Goal: Task Accomplishment & Management: Manage account settings

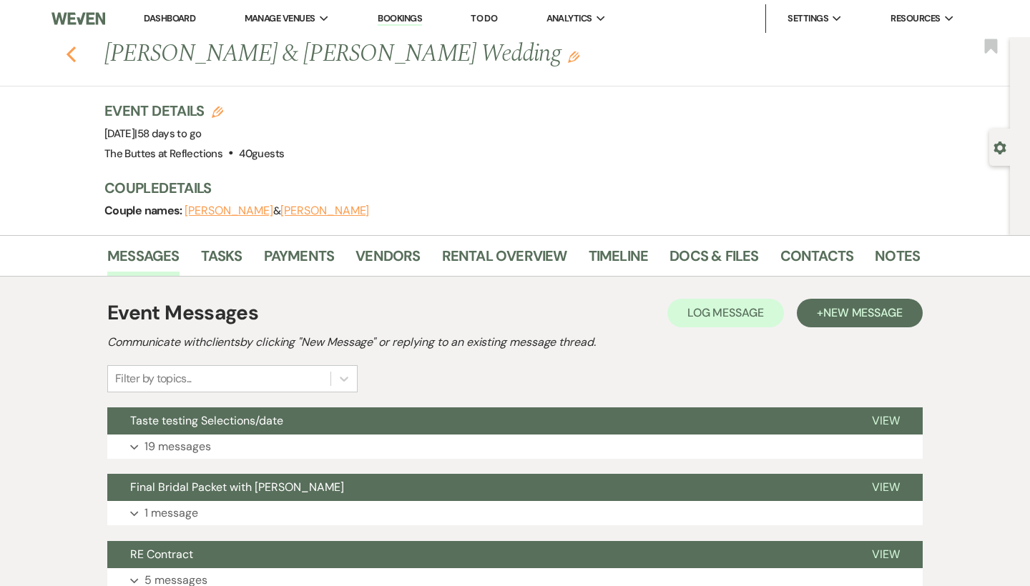
click at [72, 54] on icon "Previous" at bounding box center [71, 54] width 11 height 17
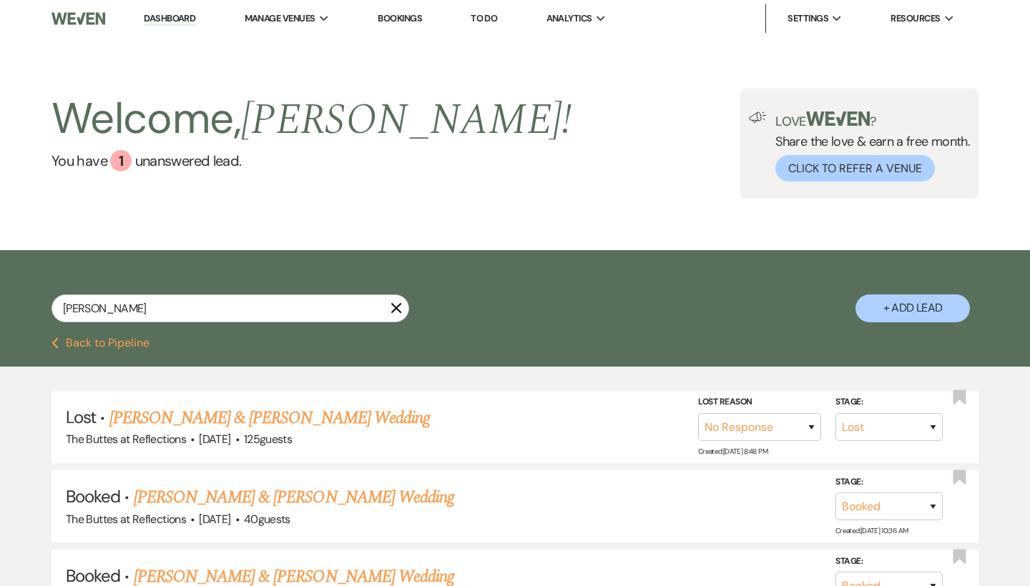
click at [134, 340] on button "Previous Back to Pipeline" at bounding box center [100, 343] width 98 height 11
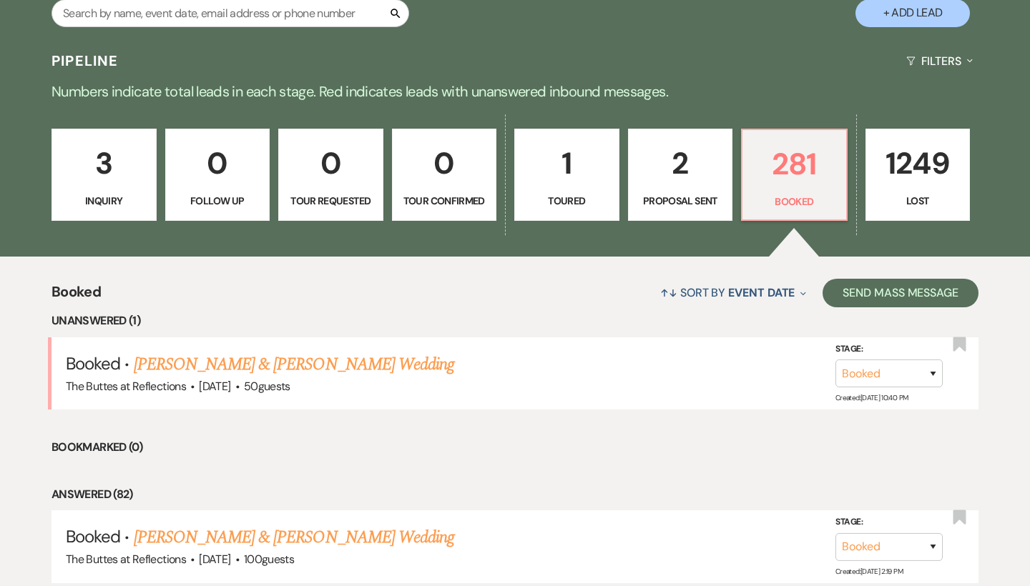
scroll to position [297, 0]
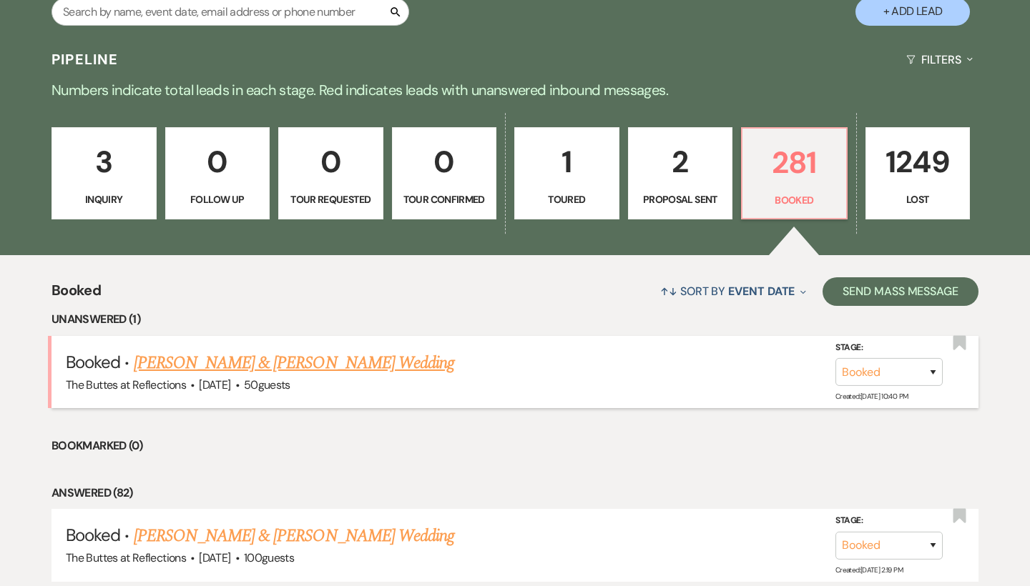
click at [426, 368] on link "Terrell Pinkston & Selena Brandenburg's Wedding" at bounding box center [294, 363] width 320 height 26
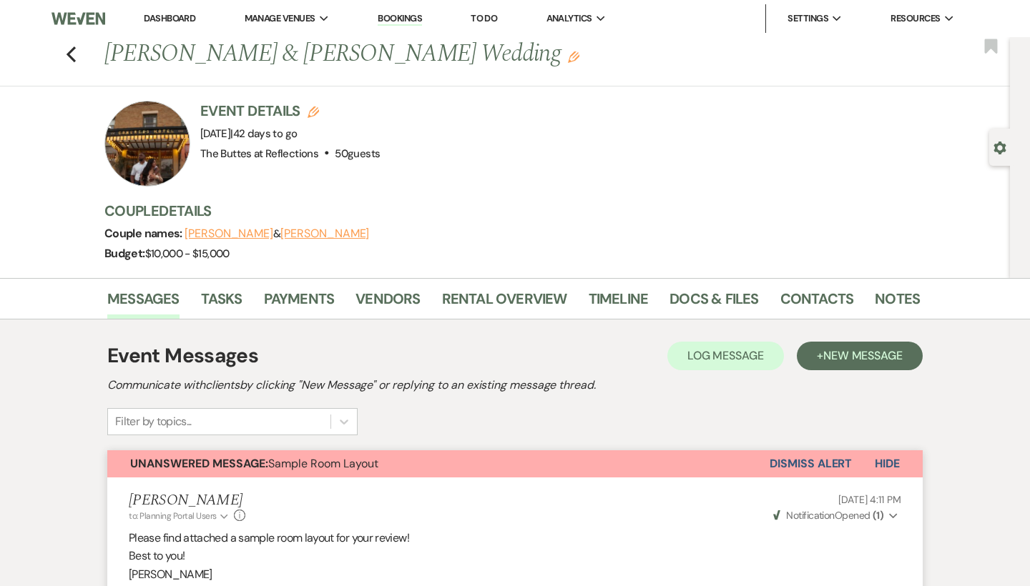
click at [188, 24] on li "Dashboard" at bounding box center [170, 18] width 66 height 29
click at [175, 16] on link "Dashboard" at bounding box center [169, 18] width 51 height 12
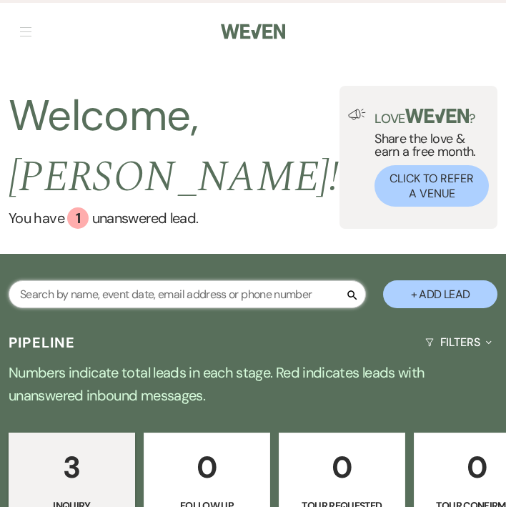
click at [142, 297] on input "text" at bounding box center [188, 294] width 358 height 28
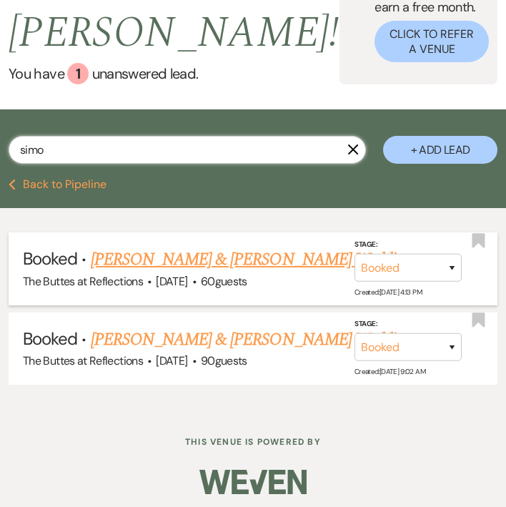
scroll to position [146, 0]
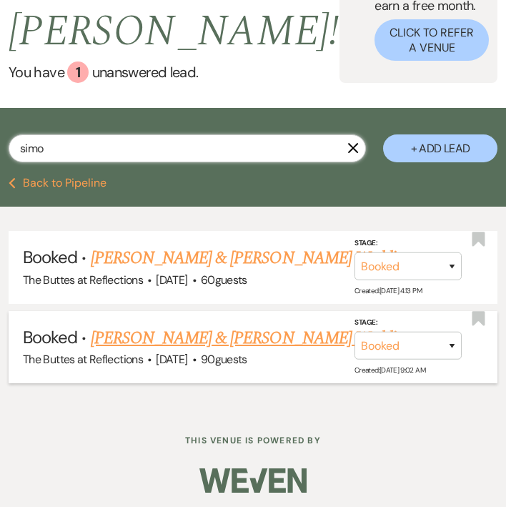
type input "simo"
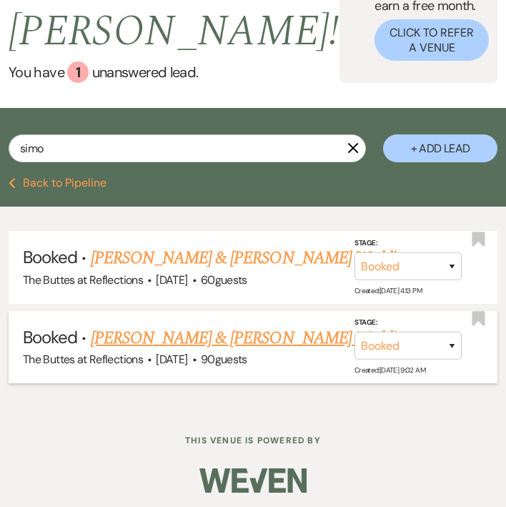
click at [172, 333] on link "Bradley Friese & Julia Simo's Wedding" at bounding box center [251, 338] width 320 height 26
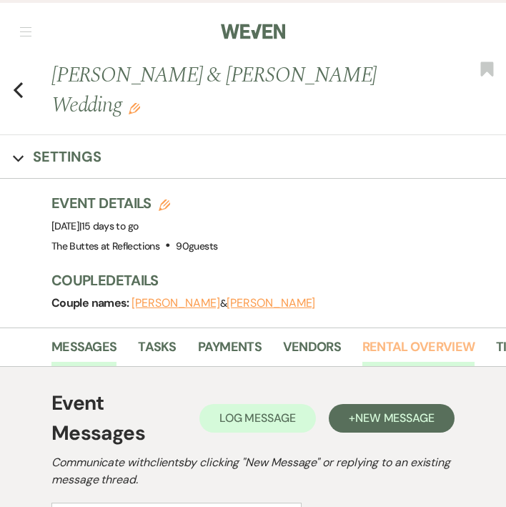
click at [433, 337] on link "Rental Overview" at bounding box center [419, 351] width 112 height 29
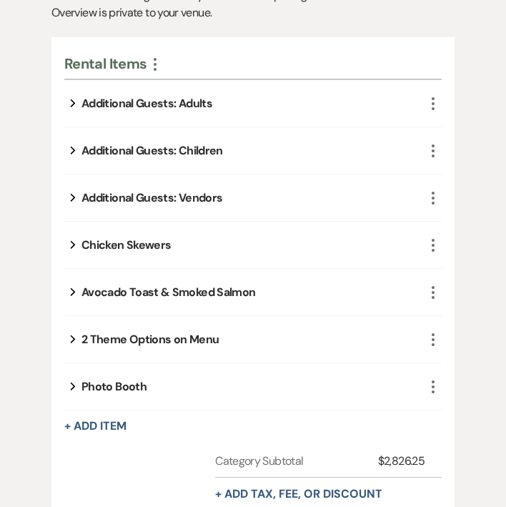
scroll to position [436, 0]
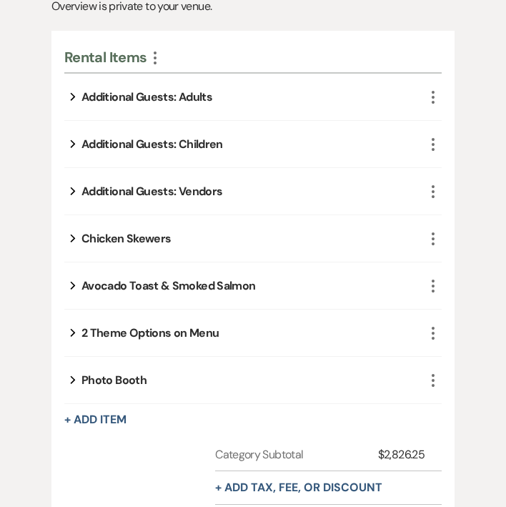
click at [70, 88] on icon "Expand" at bounding box center [73, 96] width 6 height 17
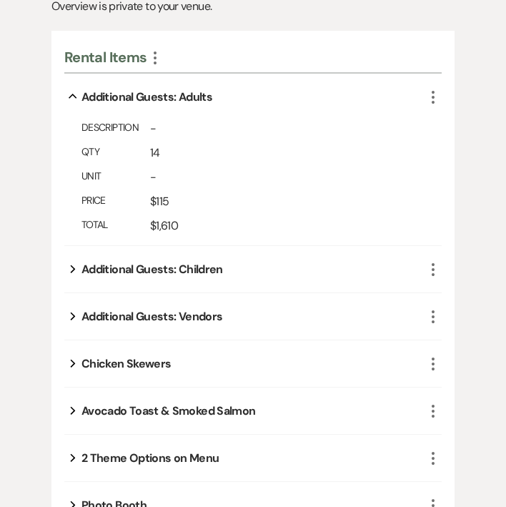
click at [73, 260] on icon "Expand" at bounding box center [73, 268] width 6 height 17
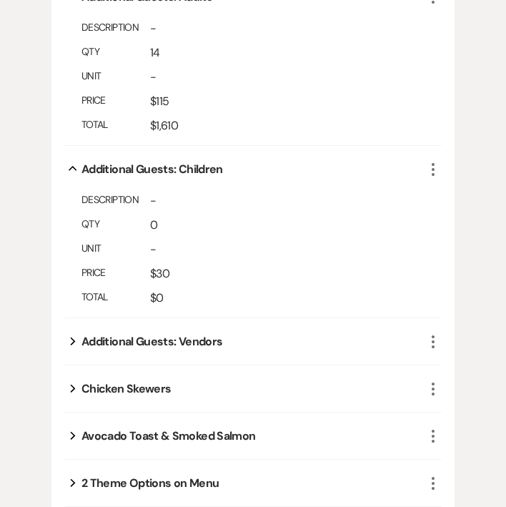
scroll to position [541, 0]
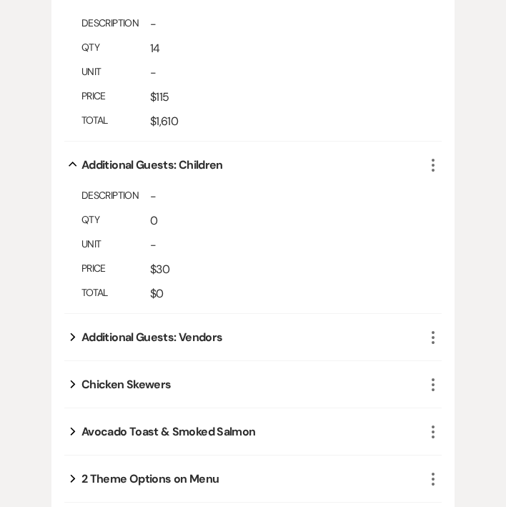
click at [72, 333] on use "button" at bounding box center [73, 337] width 5 height 8
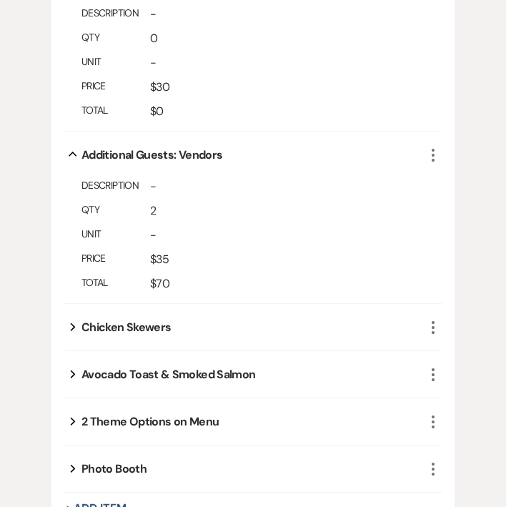
scroll to position [733, 0]
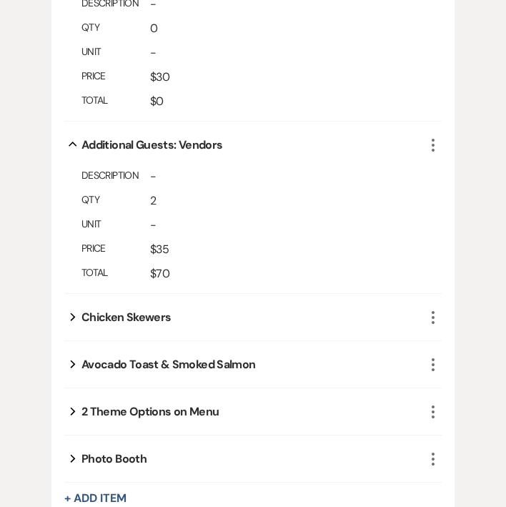
click at [70, 308] on icon "Expand" at bounding box center [73, 316] width 6 height 17
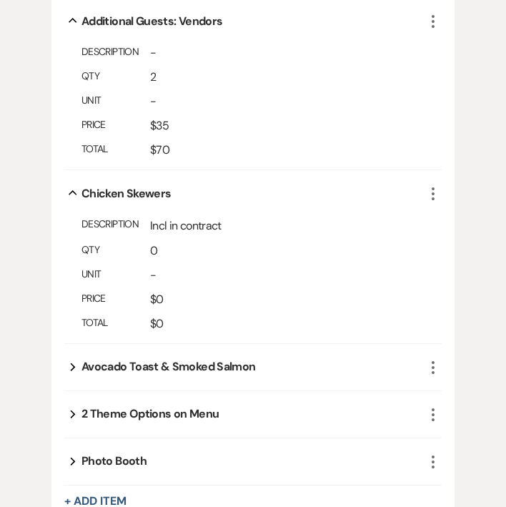
scroll to position [866, 0]
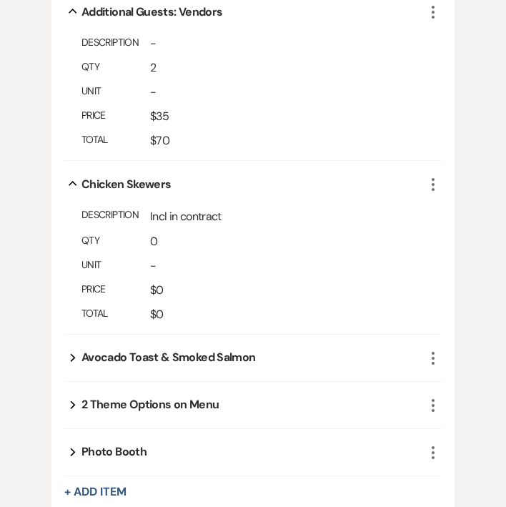
click at [74, 349] on icon "Expand" at bounding box center [73, 357] width 6 height 17
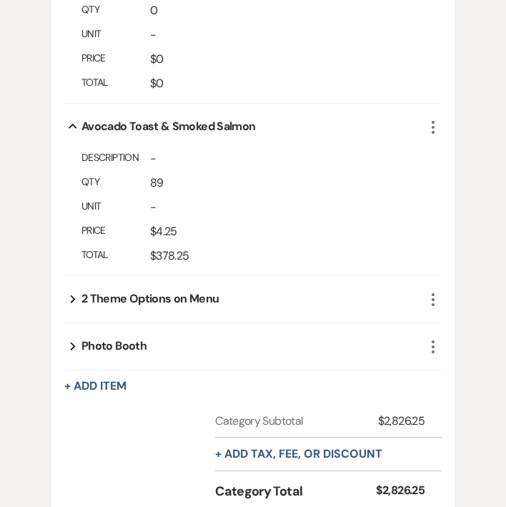
scroll to position [1108, 0]
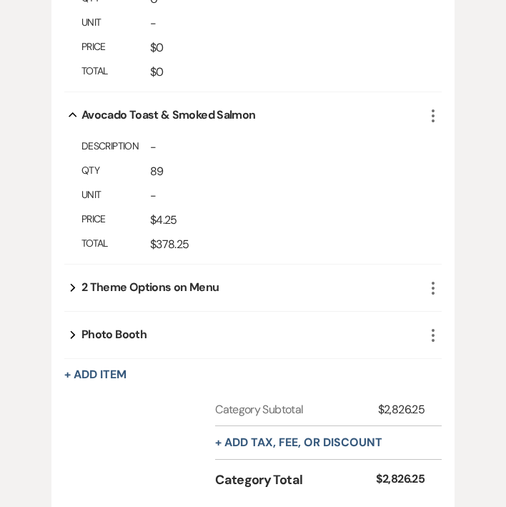
click at [69, 282] on button "Expand" at bounding box center [72, 287] width 17 height 11
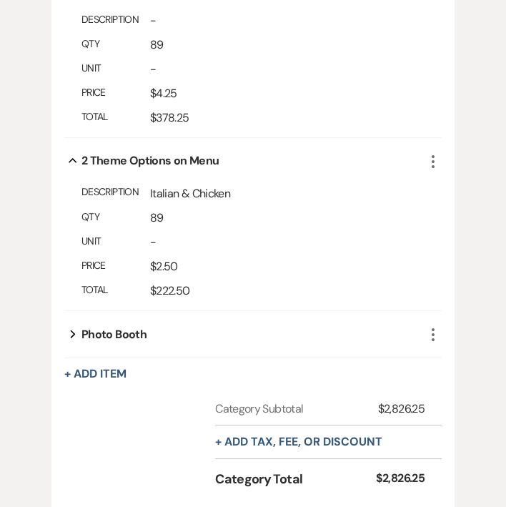
scroll to position [1261, 0]
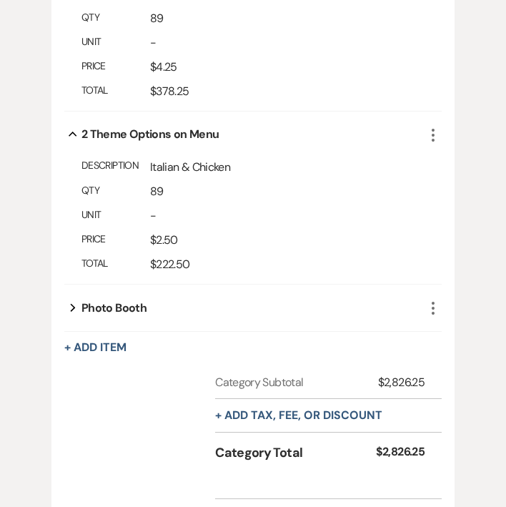
click at [75, 299] on icon "Expand" at bounding box center [73, 307] width 6 height 17
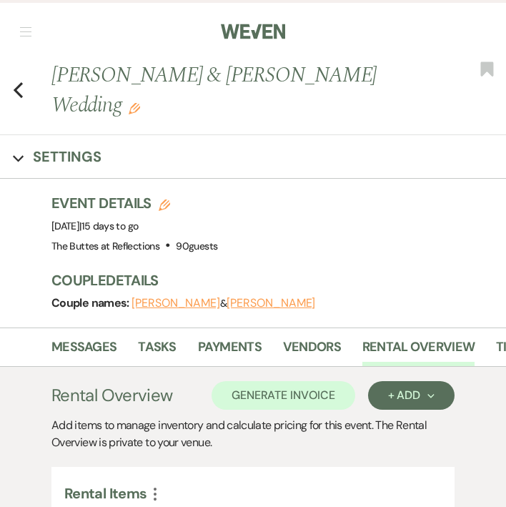
scroll to position [0, 0]
click at [17, 82] on use "button" at bounding box center [18, 90] width 9 height 16
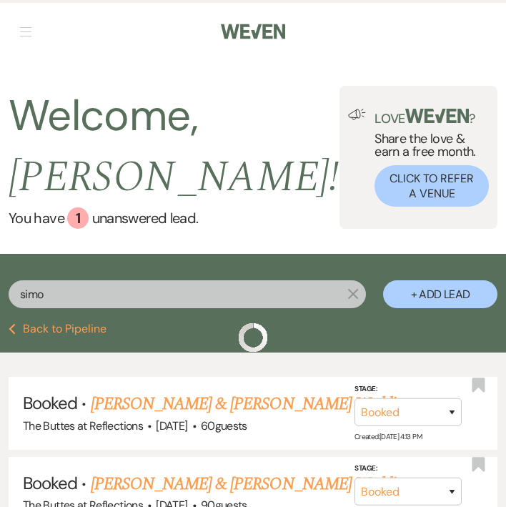
scroll to position [127, 0]
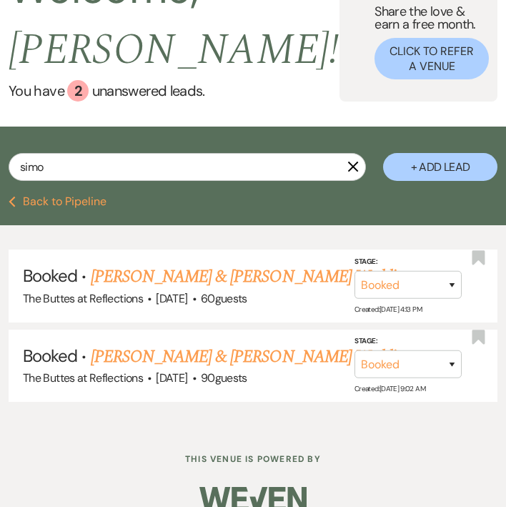
click at [89, 201] on button "Previous Back to Pipeline" at bounding box center [58, 201] width 98 height 11
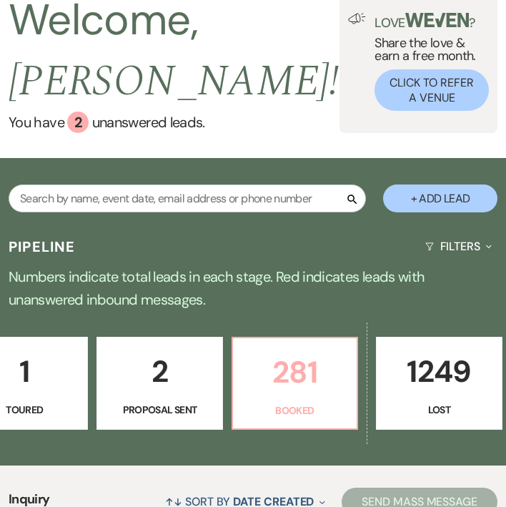
scroll to position [0, 595]
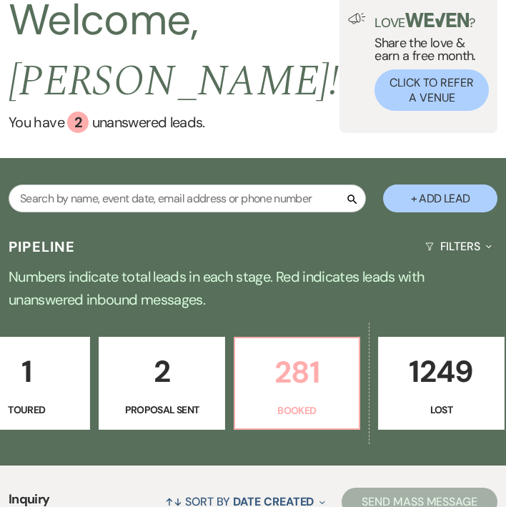
click at [267, 399] on link "281 Booked" at bounding box center [297, 383] width 127 height 93
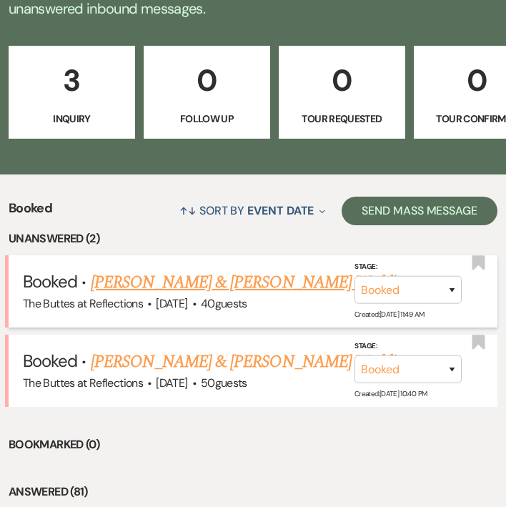
scroll to position [385, 0]
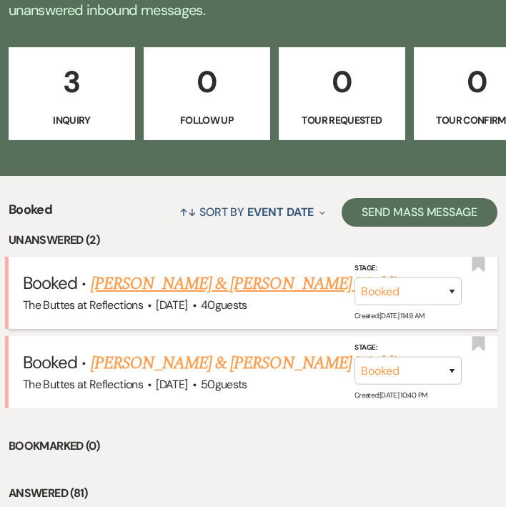
click at [248, 280] on link "Eric King & Autumn Detzel's Wedding" at bounding box center [251, 284] width 320 height 26
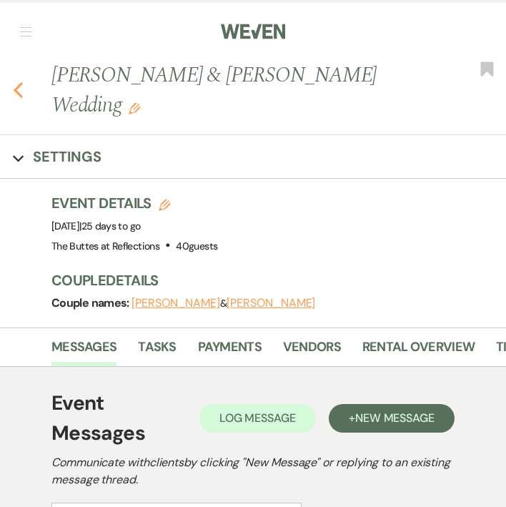
click at [18, 82] on icon "Previous" at bounding box center [18, 90] width 11 height 17
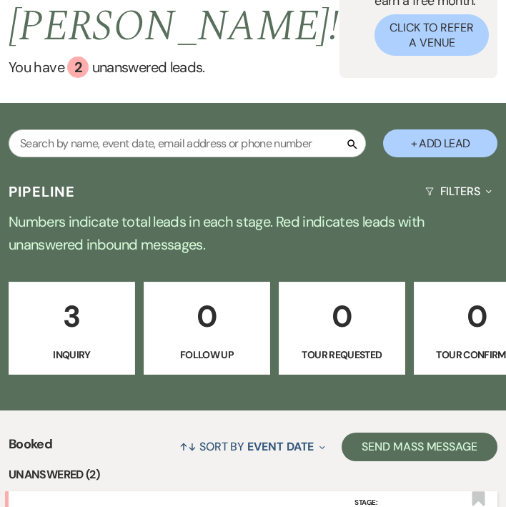
scroll to position [121, 0]
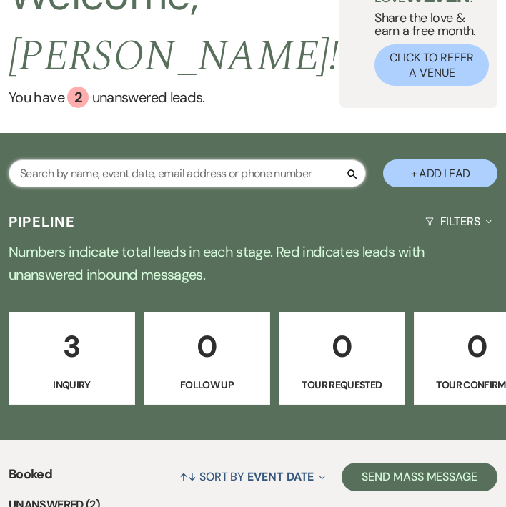
click at [134, 174] on input "text" at bounding box center [188, 173] width 358 height 28
type input "mendoza"
select select "8"
select select "5"
select select "8"
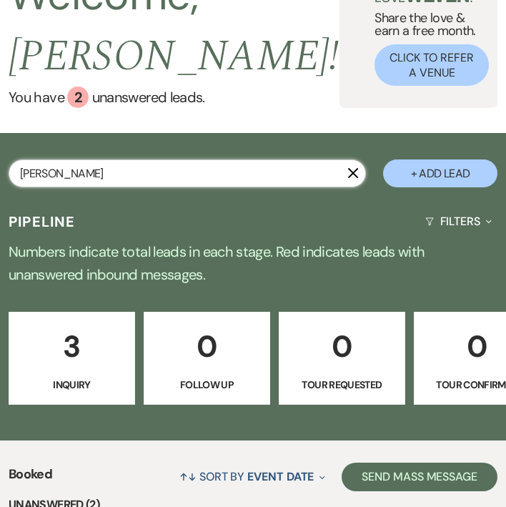
select select "5"
select select "8"
select select "5"
select select "8"
select select "5"
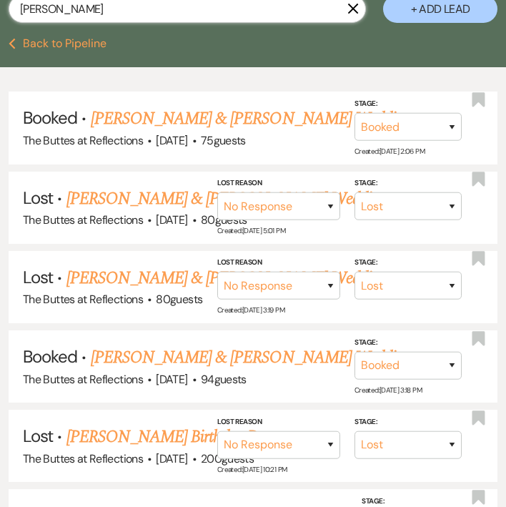
scroll to position [287, 0]
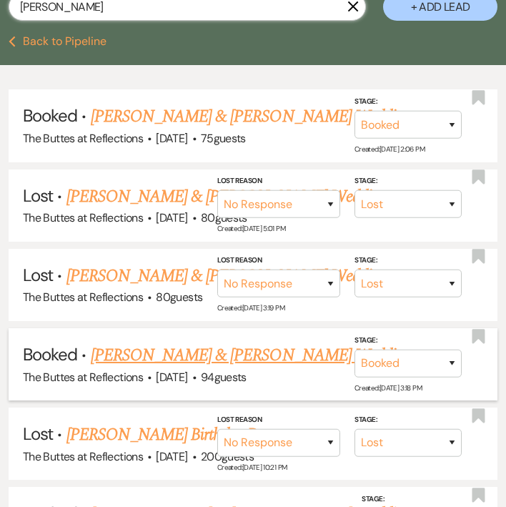
type input "mendoza"
click at [152, 348] on link "Keenan Bojorcas & Yadira Mendoza's Wedding" at bounding box center [251, 356] width 320 height 26
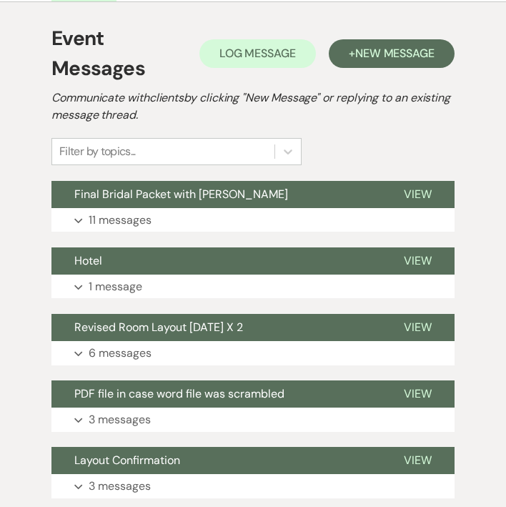
scroll to position [429, 0]
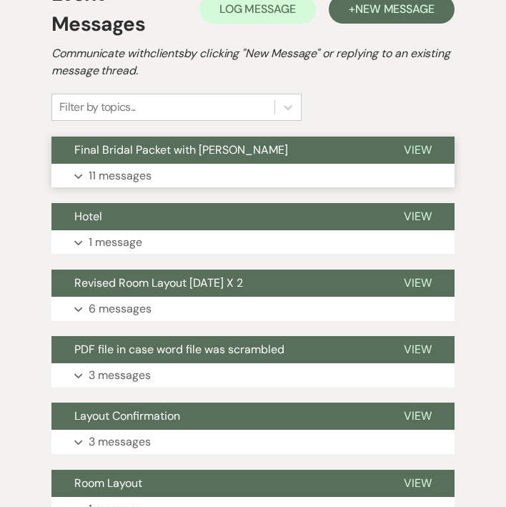
click at [172, 162] on button "Final Bridal Packet with Felicia" at bounding box center [216, 150] width 330 height 27
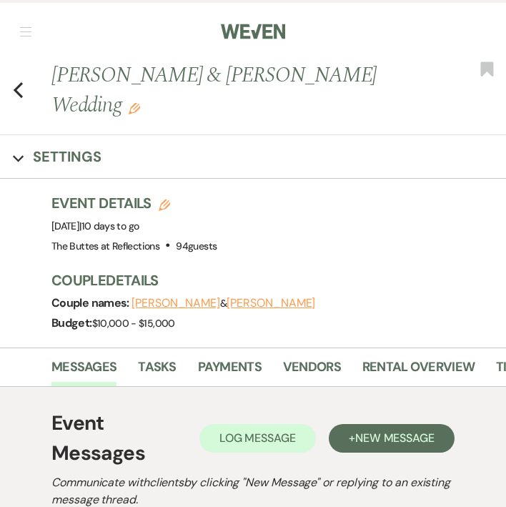
scroll to position [0, 0]
click at [19, 87] on use "button" at bounding box center [18, 90] width 9 height 16
select select "8"
select select "5"
select select "8"
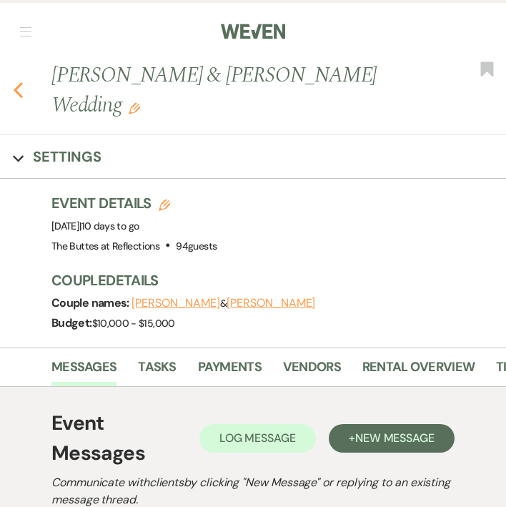
select select "5"
select select "8"
select select "5"
select select "8"
select select "5"
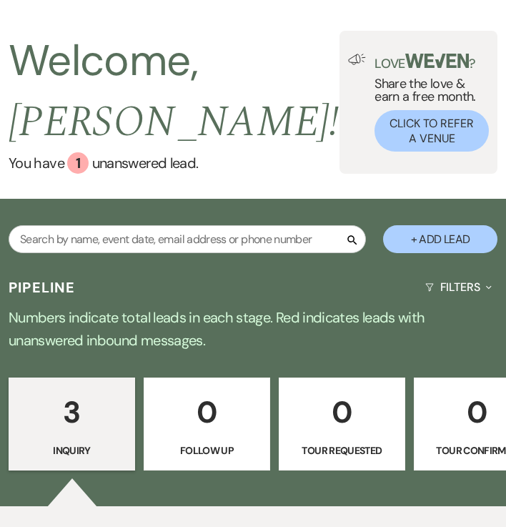
scroll to position [90, 0]
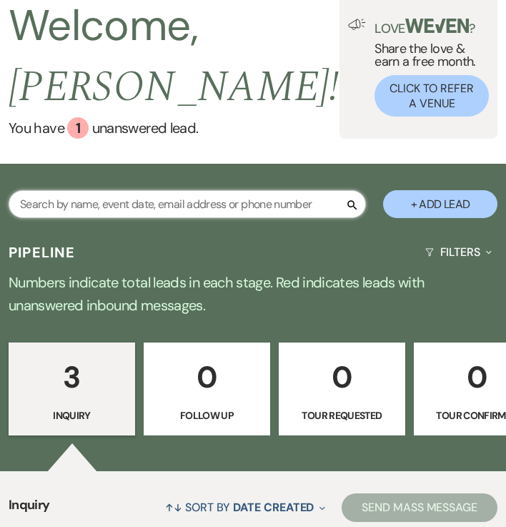
click at [159, 210] on input "text" at bounding box center [188, 204] width 358 height 28
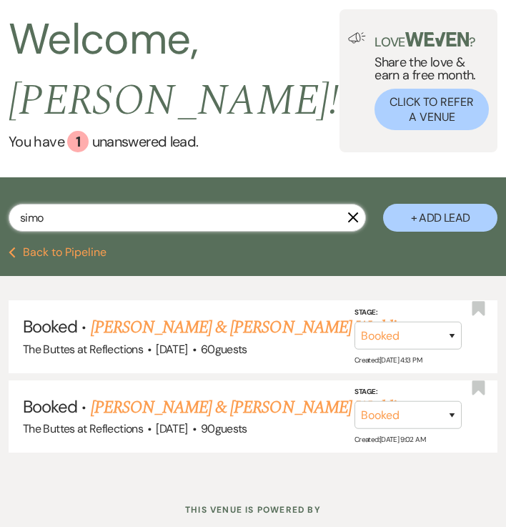
scroll to position [82, 0]
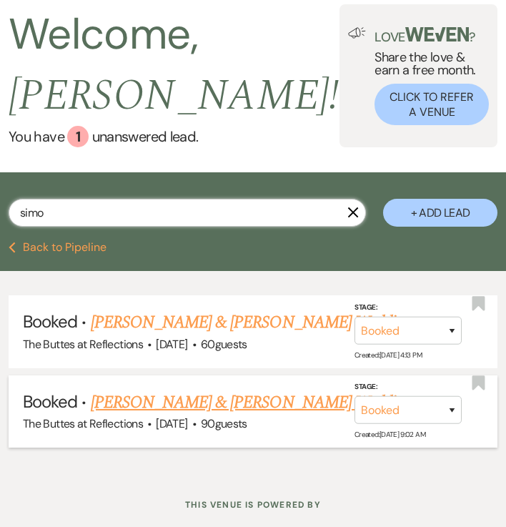
type input "simo"
click at [164, 408] on link "[PERSON_NAME] & [PERSON_NAME] Wedding" at bounding box center [251, 403] width 320 height 26
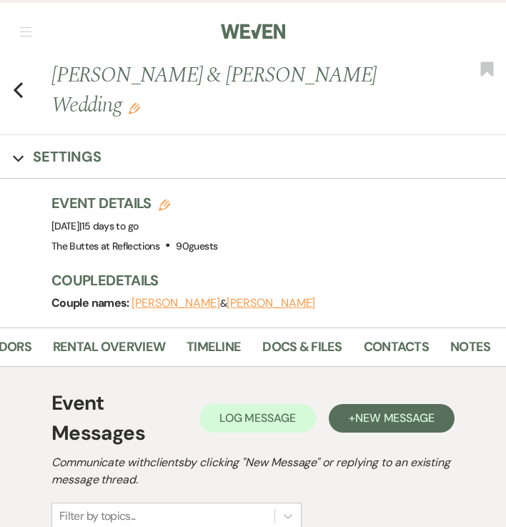
scroll to position [0, 309]
click at [285, 337] on link "Docs & Files" at bounding box center [302, 351] width 79 height 29
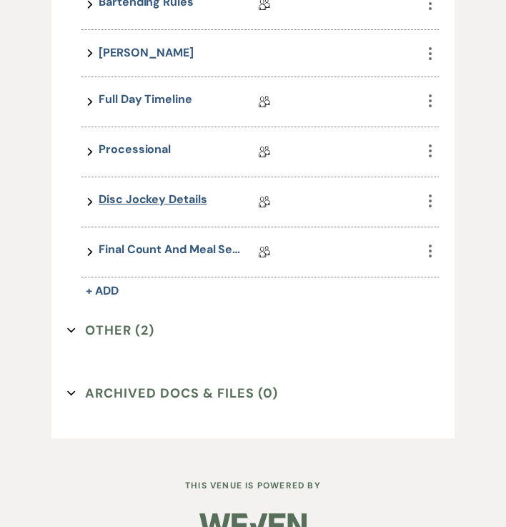
scroll to position [1425, 0]
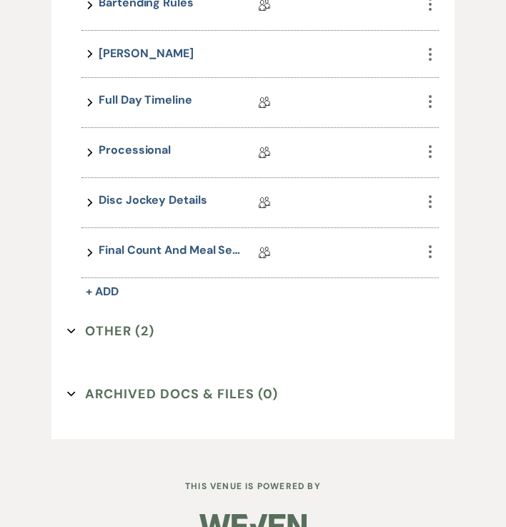
click at [127, 320] on button "Other (2) Expand" at bounding box center [110, 330] width 87 height 21
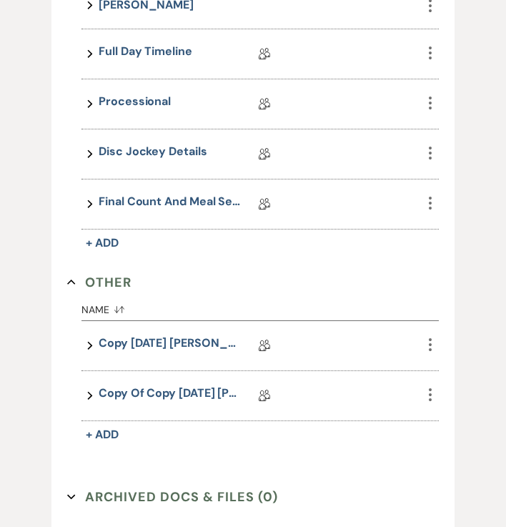
scroll to position [1476, 0]
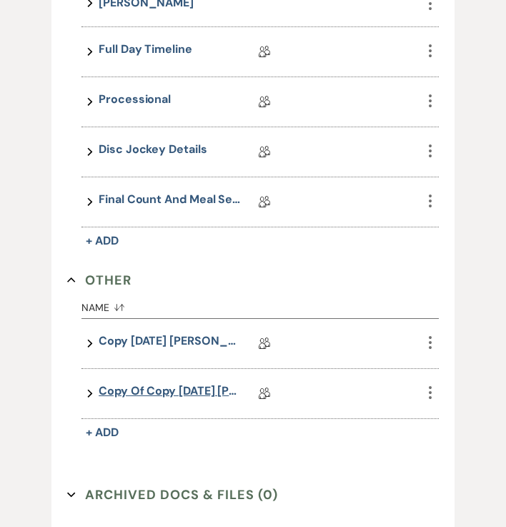
click at [130, 383] on link "Copy of Copy 05.14.2025 Simo, Julia 09.26.2025 Eucalyptus Wedding Details" at bounding box center [170, 394] width 143 height 22
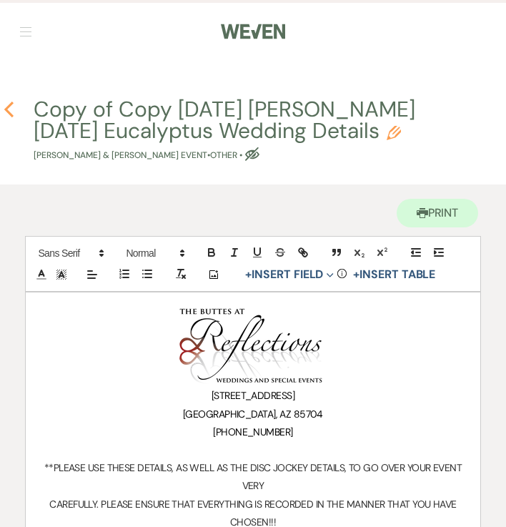
click at [11, 108] on icon "Previous" at bounding box center [9, 109] width 11 height 17
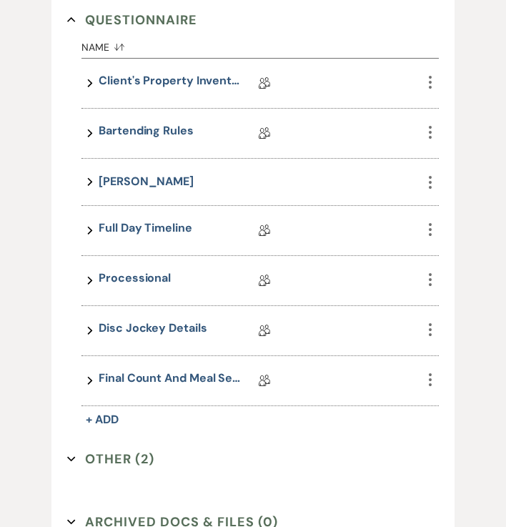
scroll to position [1304, 0]
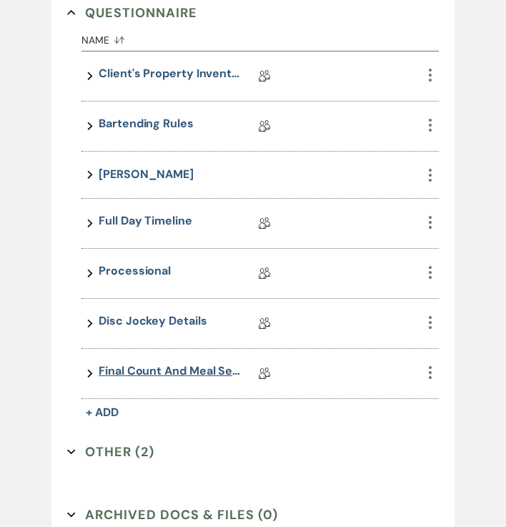
click at [116, 363] on link "Final Count and Meal Selection" at bounding box center [170, 374] width 143 height 22
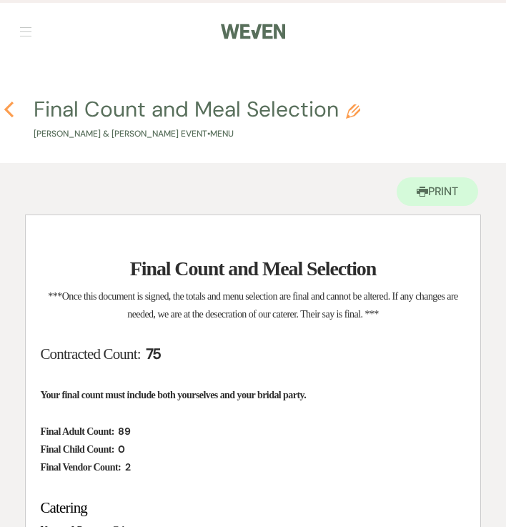
click at [11, 107] on icon "Previous" at bounding box center [9, 109] width 11 height 17
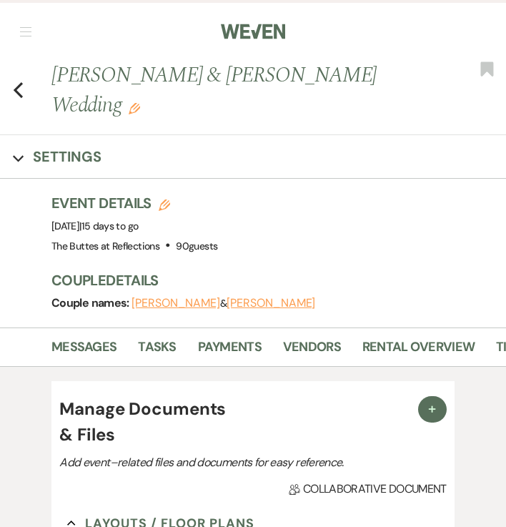
scroll to position [1304, 0]
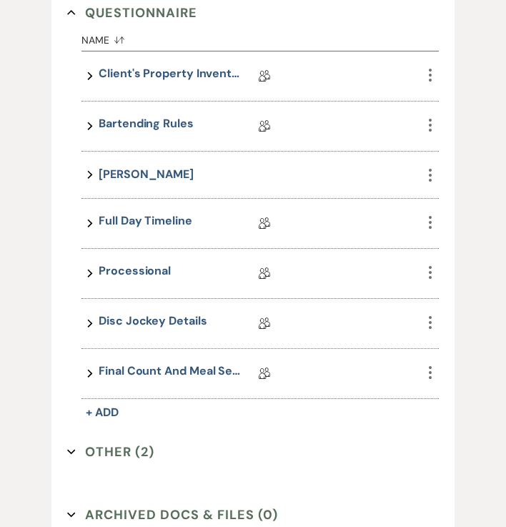
click at [129, 441] on button "Other (2) Expand" at bounding box center [110, 451] width 87 height 21
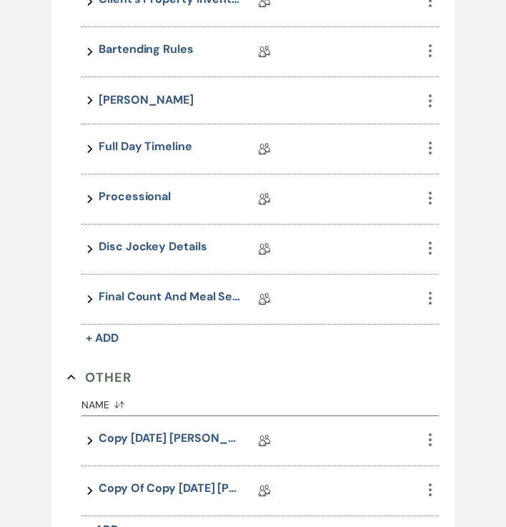
scroll to position [1389, 0]
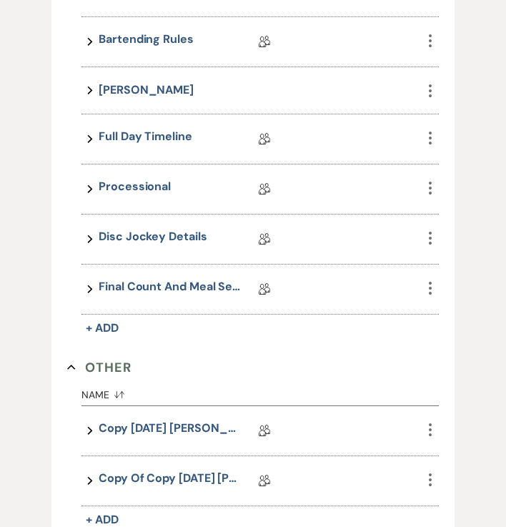
click at [122, 470] on link "Copy of Copy 05.14.2025 Simo, Julia 09.26.2025 Eucalyptus Wedding Details" at bounding box center [170, 481] width 143 height 22
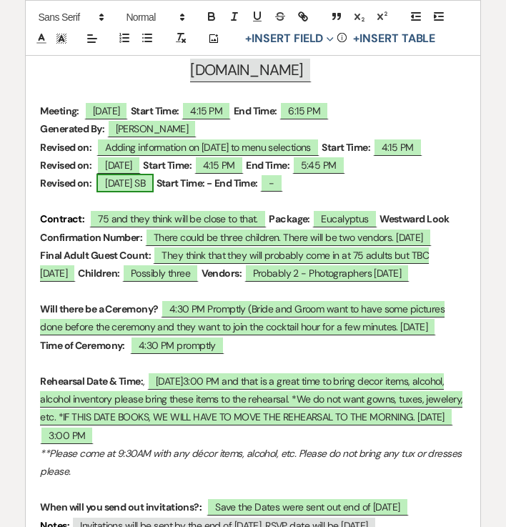
scroll to position [737, 0]
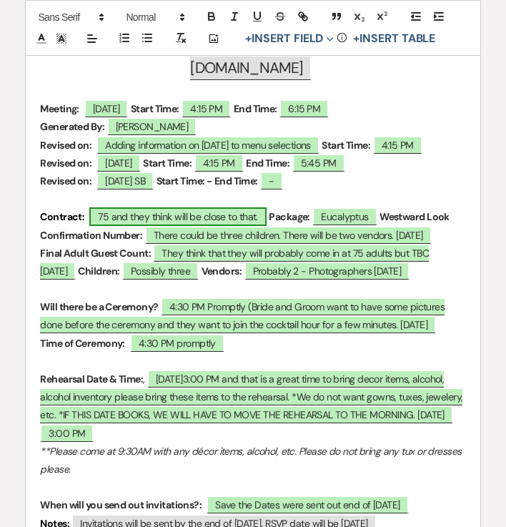
click at [135, 207] on span "75 and they think will be close to that." at bounding box center [177, 216] width 177 height 19
select select "smartCustomField"
select select "owner"
select select "{{guestCount}}"
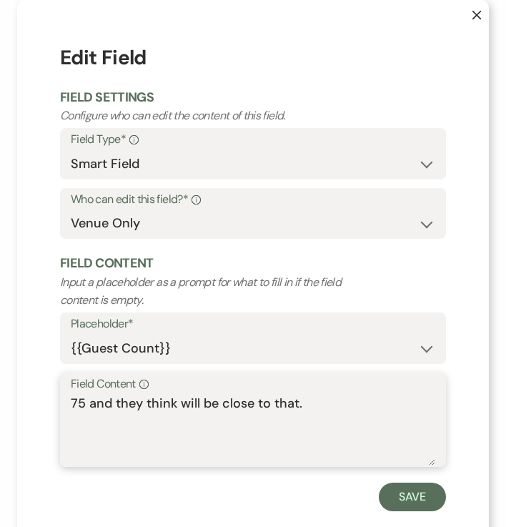
drag, startPoint x: 87, startPoint y: 403, endPoint x: 406, endPoint y: 403, distance: 318.9
click at [406, 403] on textarea "75 and they think will be close to that." at bounding box center [253, 430] width 365 height 72
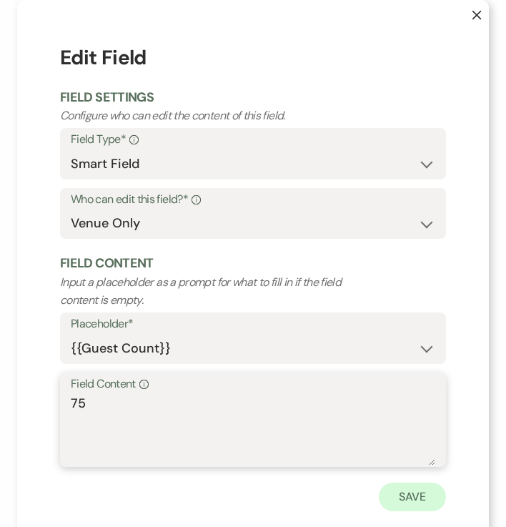
type textarea "75"
click at [429, 489] on button "Save" at bounding box center [412, 497] width 67 height 29
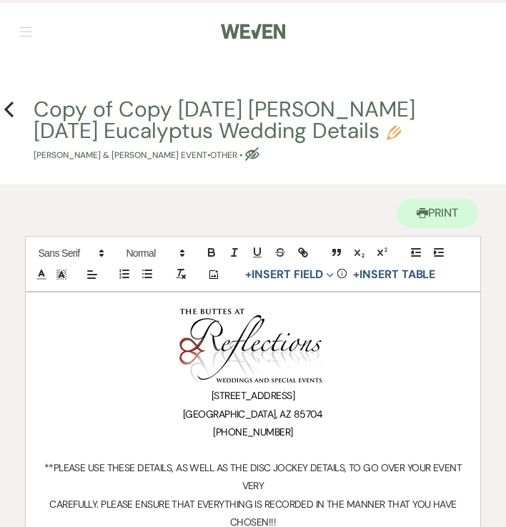
scroll to position [0, 0]
click at [7, 109] on use "button" at bounding box center [8, 110] width 9 height 16
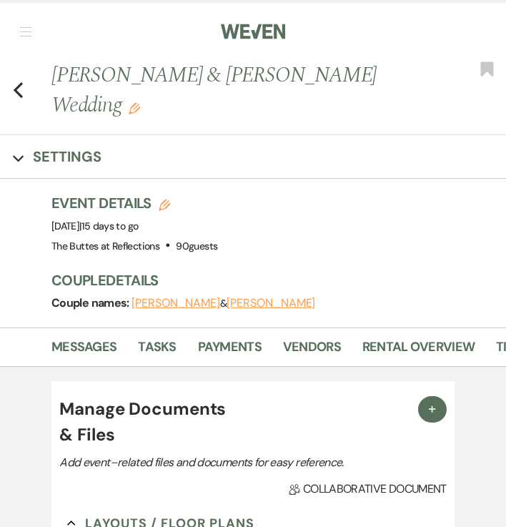
scroll to position [1389, 0]
